Goal: Information Seeking & Learning: Learn about a topic

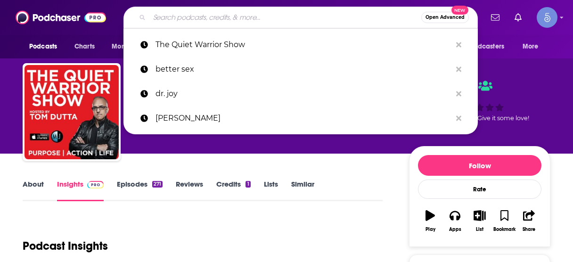
scroll to position [113, 0]
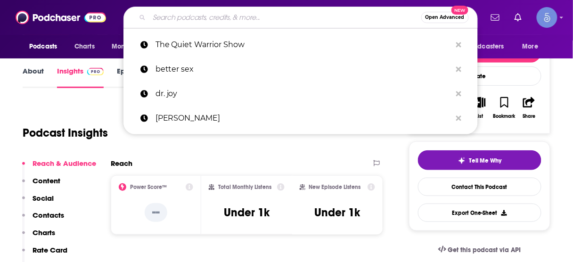
type input "The Spiritual Debate Podcast"
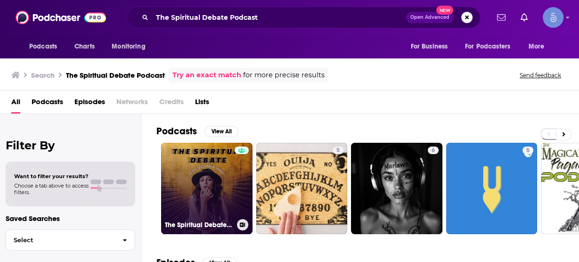
click at [224, 166] on link "The Spiritual Debate Podcast" at bounding box center [206, 188] width 91 height 91
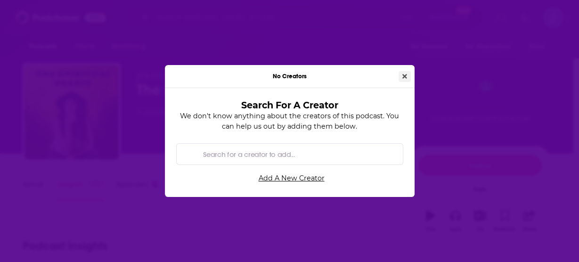
click at [402, 75] on icon "Close" at bounding box center [404, 76] width 5 height 7
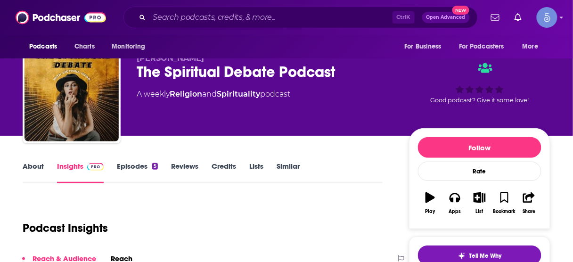
scroll to position [151, 0]
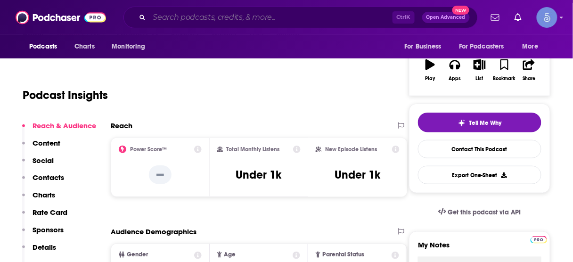
click at [296, 16] on input "Search podcasts, credits, & more..." at bounding box center [270, 17] width 243 height 15
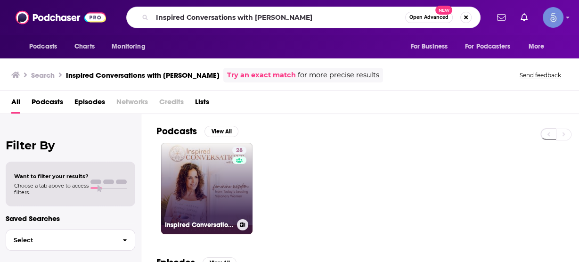
click at [220, 168] on link "28 Inspired Conversations with [PERSON_NAME]" at bounding box center [206, 188] width 91 height 91
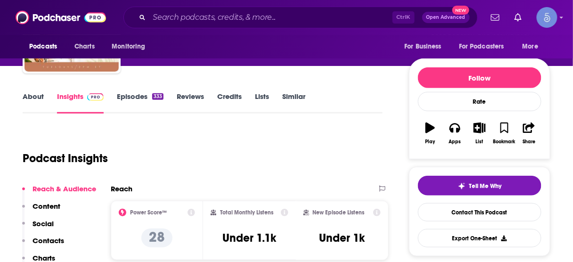
scroll to position [113, 0]
